Goal: Contribute content

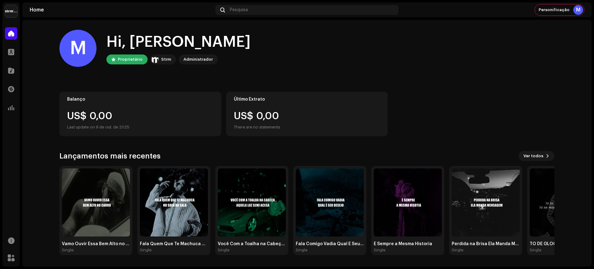
click at [445, 84] on div "M Hi, mathues genezio silverio Proprietário Strm Administrador Balanço US$ 0,00…" at bounding box center [306, 142] width 495 height 245
click at [13, 71] on span at bounding box center [11, 70] width 6 height 5
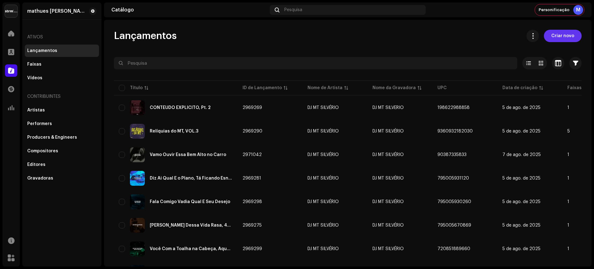
click at [562, 36] on span "Criar novo" at bounding box center [562, 36] width 23 height 12
